Goal: Information Seeking & Learning: Learn about a topic

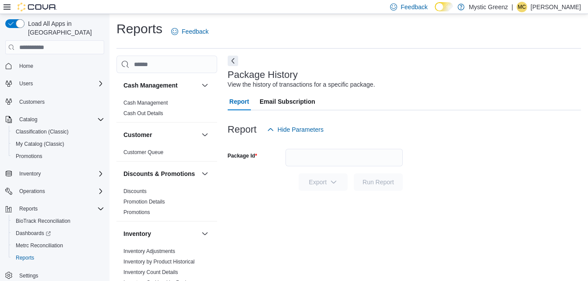
scroll to position [11, 0]
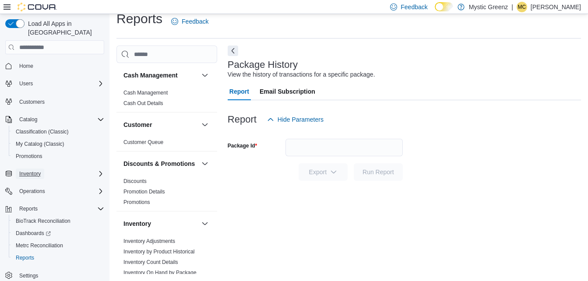
click at [37, 170] on span "Inventory" at bounding box center [29, 173] width 21 height 7
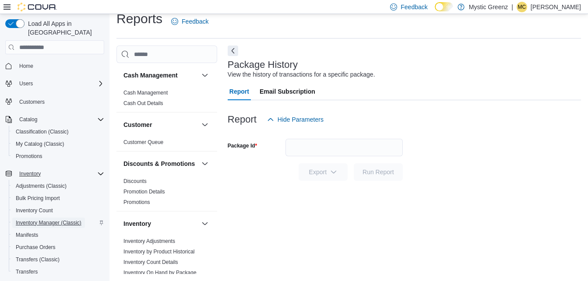
click at [35, 218] on span "Inventory Manager (Classic)" at bounding box center [49, 223] width 66 height 11
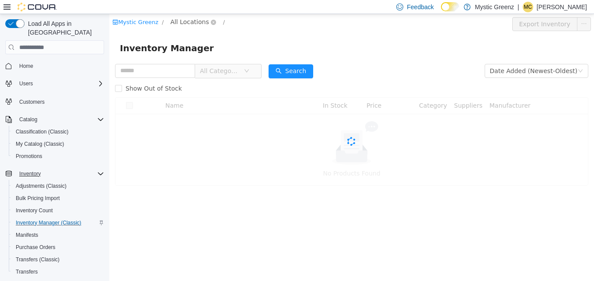
click at [183, 25] on span "All Locations" at bounding box center [189, 22] width 39 height 10
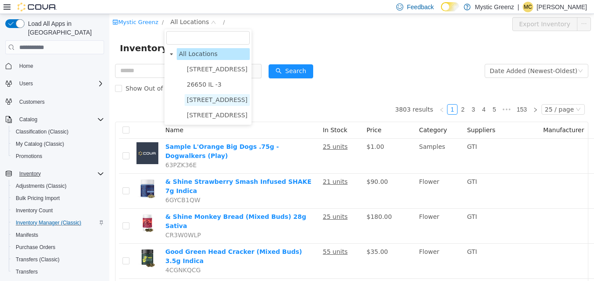
click at [212, 99] on span "[STREET_ADDRESS]" at bounding box center [217, 99] width 61 height 7
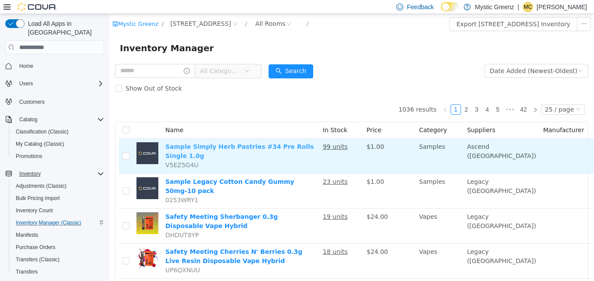
click at [244, 144] on link "Sample Simply Herb Pastries #34 Pre Rolls Single 1.0g" at bounding box center [239, 151] width 148 height 16
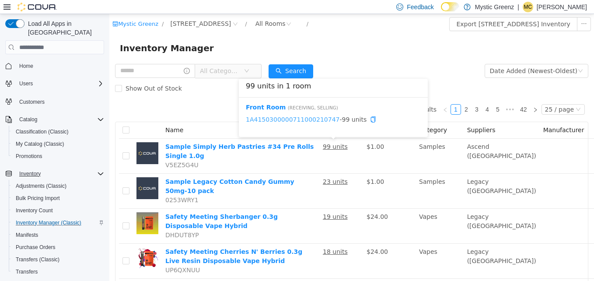
click at [316, 120] on link "1A4150300000711000210747" at bounding box center [293, 119] width 94 height 7
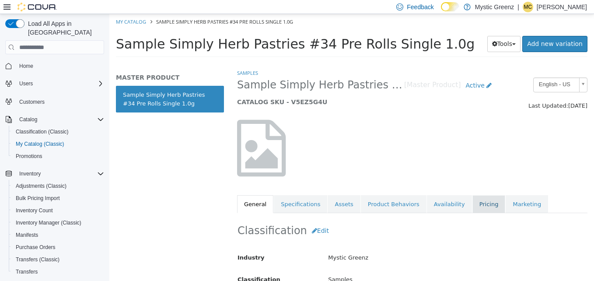
click at [473, 210] on link "Pricing" at bounding box center [489, 204] width 33 height 18
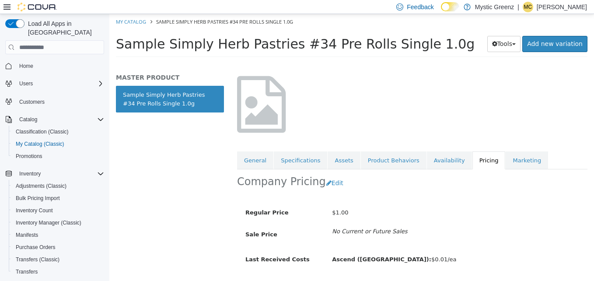
scroll to position [69, 0]
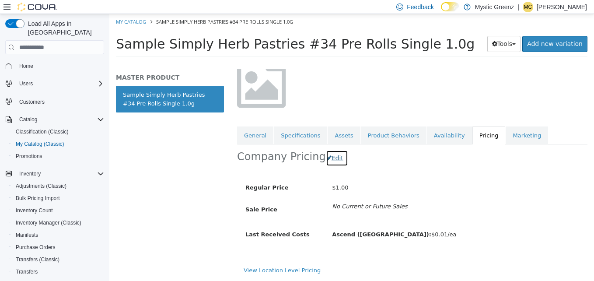
click at [330, 159] on button "Edit" at bounding box center [337, 158] width 22 height 16
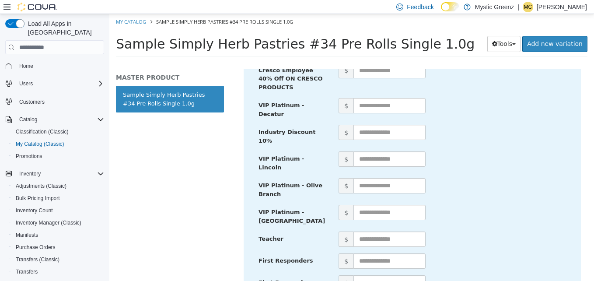
scroll to position [502, 0]
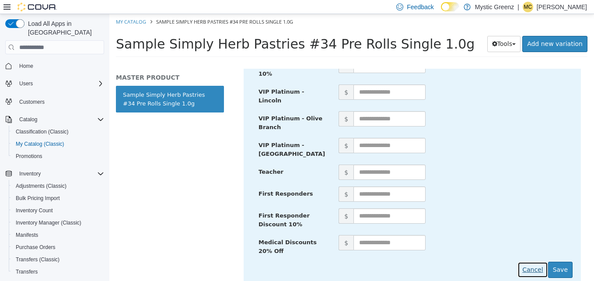
click at [529, 262] on button "Cancel" at bounding box center [533, 270] width 30 height 16
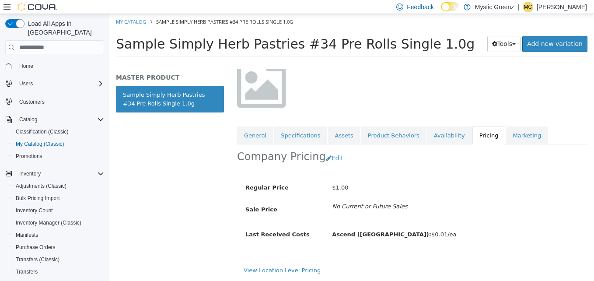
scroll to position [69, 0]
click at [512, 48] on button "Tools" at bounding box center [505, 44] width 34 height 16
click at [450, 26] on ol "My Catalog Sample Simply Herb Pastries #34 Pre Rolls Single 1.0g" at bounding box center [351, 22] width 485 height 16
click at [506, 129] on link "Marketing" at bounding box center [527, 136] width 42 height 18
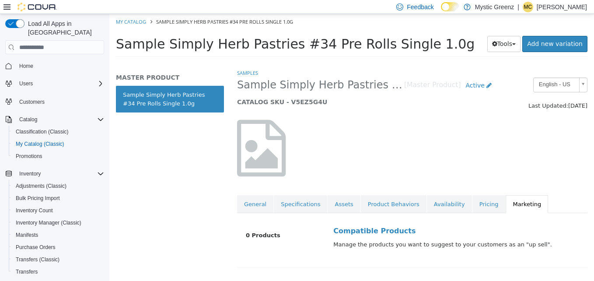
scroll to position [7, 0]
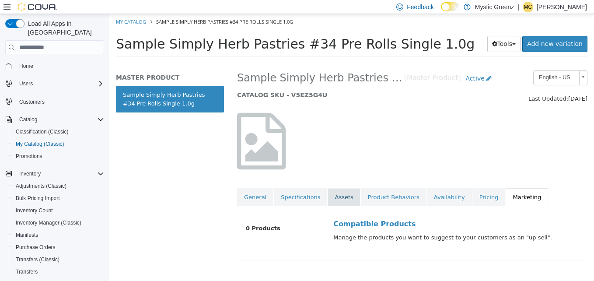
click at [329, 198] on link "Assets" at bounding box center [344, 197] width 32 height 18
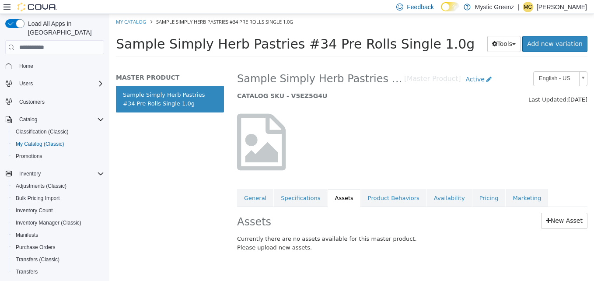
scroll to position [7, 0]
click at [311, 197] on link "Specifications" at bounding box center [300, 198] width 53 height 18
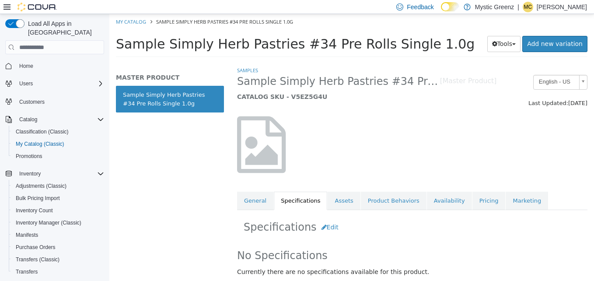
scroll to position [4, 0]
click at [251, 208] on link "General" at bounding box center [255, 201] width 36 height 18
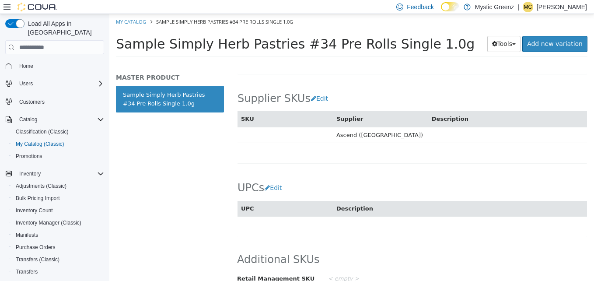
scroll to position [619, 0]
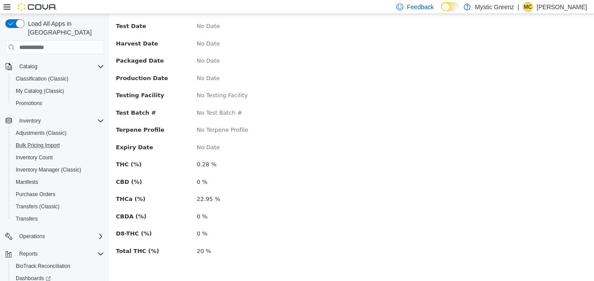
scroll to position [9, 0]
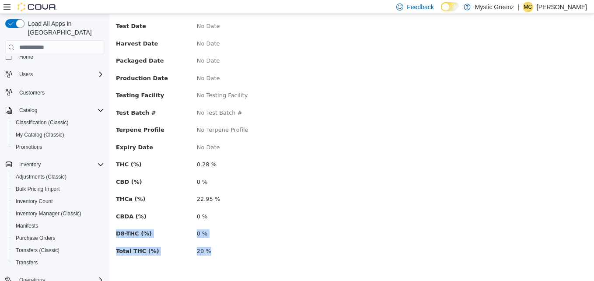
click at [531, 130] on div "Package # 1A4150300000711000210747 Batch # No Batch # Strain No Strain Url No U…" at bounding box center [352, 91] width 472 height 362
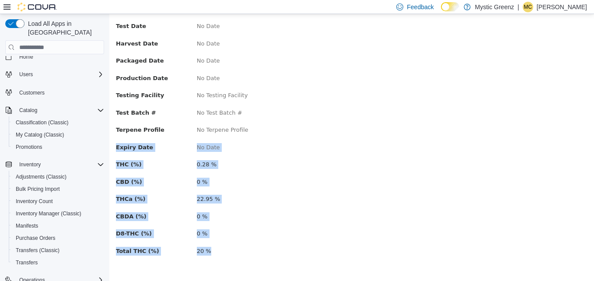
drag, startPoint x: 434, startPoint y: 150, endPoint x: 435, endPoint y: 128, distance: 21.9
click at [434, 150] on div "Expiry Date No Date" at bounding box center [351, 148] width 485 height 11
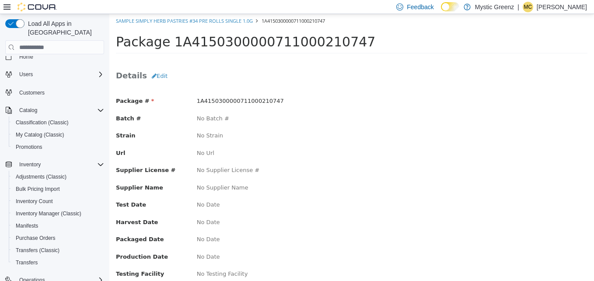
scroll to position [0, 0]
